Goal: Task Accomplishment & Management: Use online tool/utility

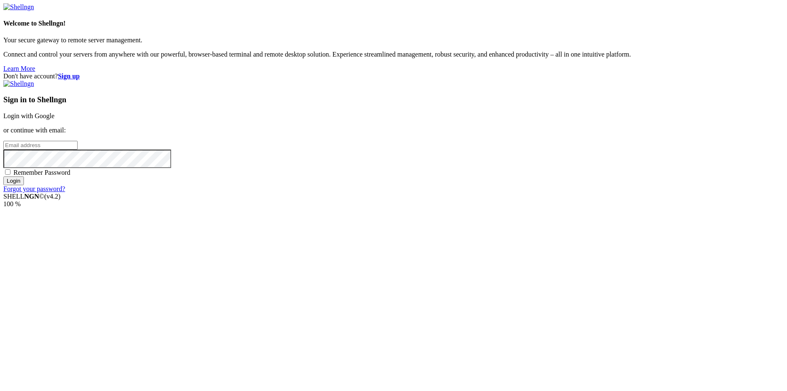
type input "[EMAIL_ADDRESS][DOMAIN_NAME]"
click at [24, 185] on input "Login" at bounding box center [13, 181] width 21 height 9
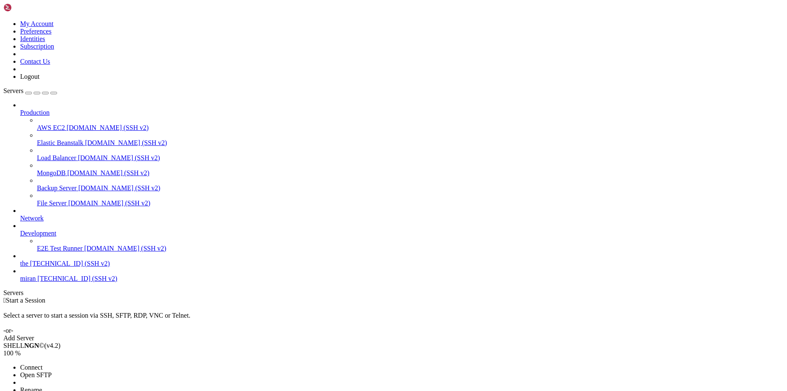
click at [63, 378] on div at bounding box center [393, 195] width 787 height 391
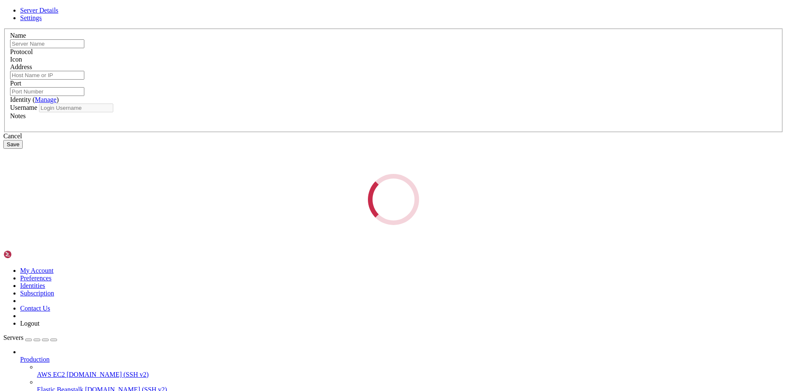
type input "miran"
type input "[TECHNICAL_ID]"
type input "22"
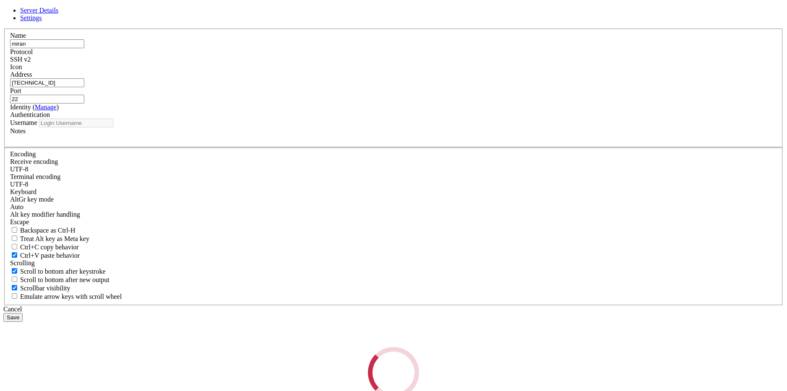
type input "ubuntu"
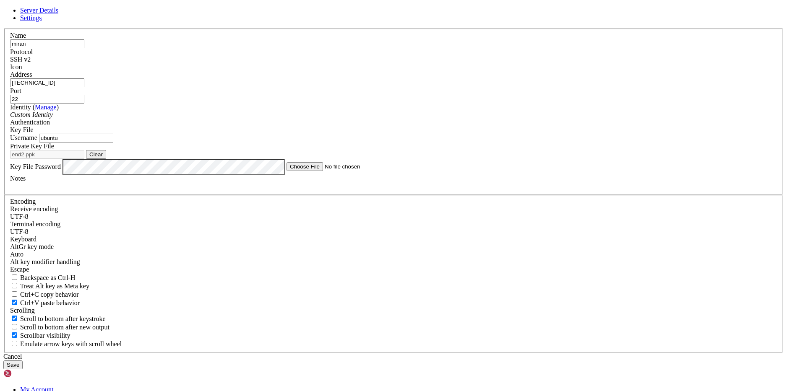
click at [337, 119] on div "Custom Identity" at bounding box center [393, 115] width 767 height 8
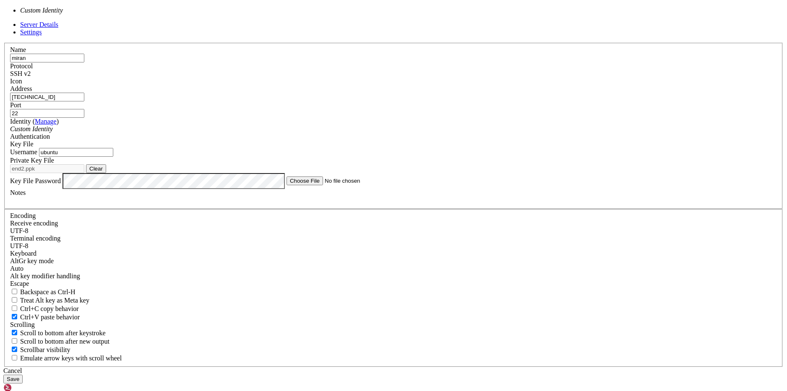
click at [84, 102] on input "[TECHNICAL_ID]" at bounding box center [47, 97] width 74 height 9
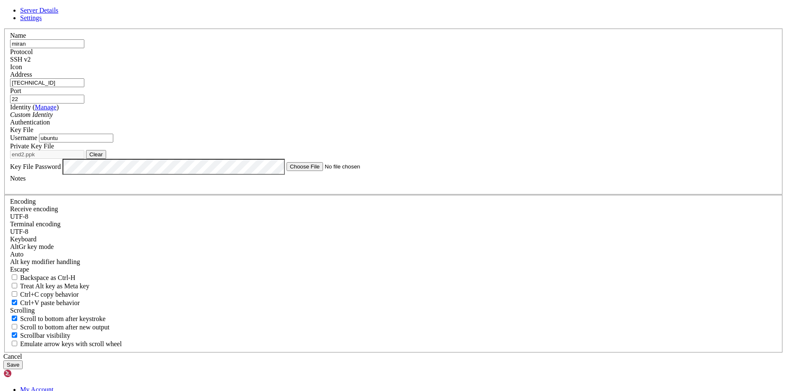
paste input "[TECHNICAL_ID]"
type input "[TECHNICAL_ID]"
click at [106, 159] on button "Clear" at bounding box center [96, 154] width 20 height 9
click at [111, 159] on button "Browse" at bounding box center [98, 154] width 25 height 9
type input "[PERSON_NAME].ppk"
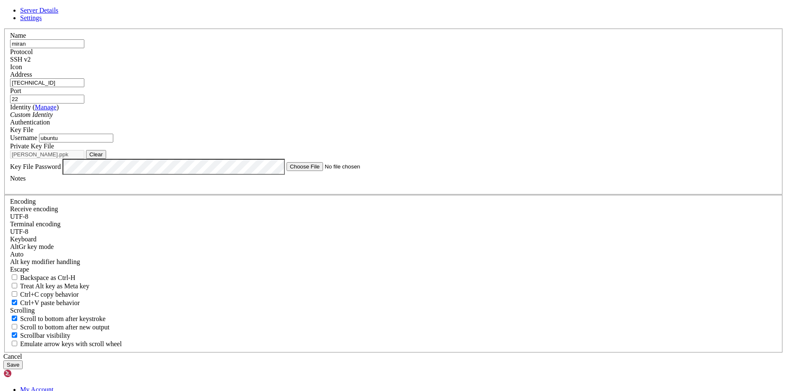
click at [23, 361] on button "Save" at bounding box center [12, 365] width 19 height 9
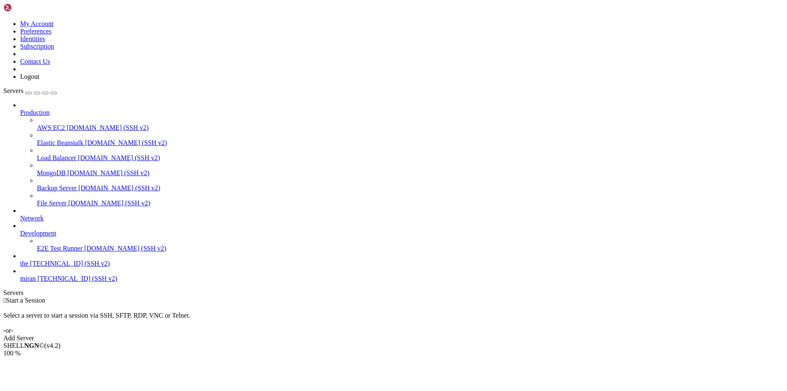
click at [36, 282] on span "miran" at bounding box center [28, 278] width 16 height 7
